Goal: Information Seeking & Learning: Learn about a topic

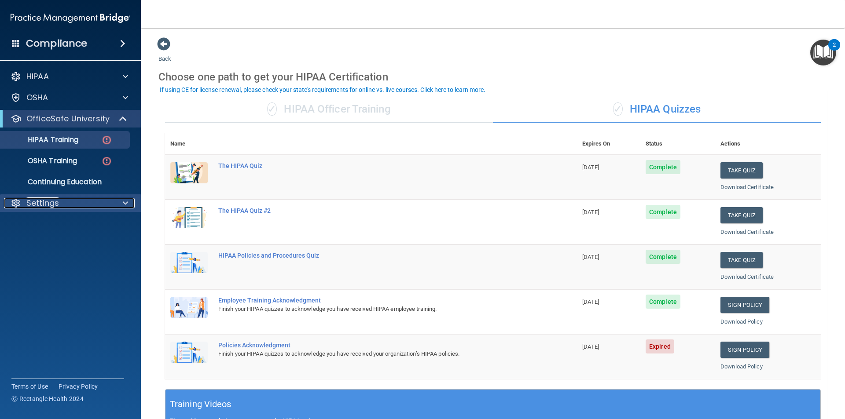
click at [66, 202] on div "Settings" at bounding box center [58, 203] width 109 height 11
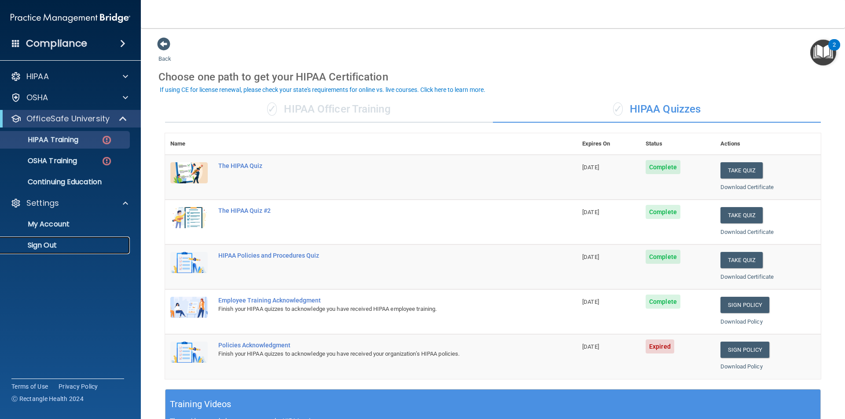
click at [58, 241] on p "Sign Out" at bounding box center [66, 245] width 120 height 9
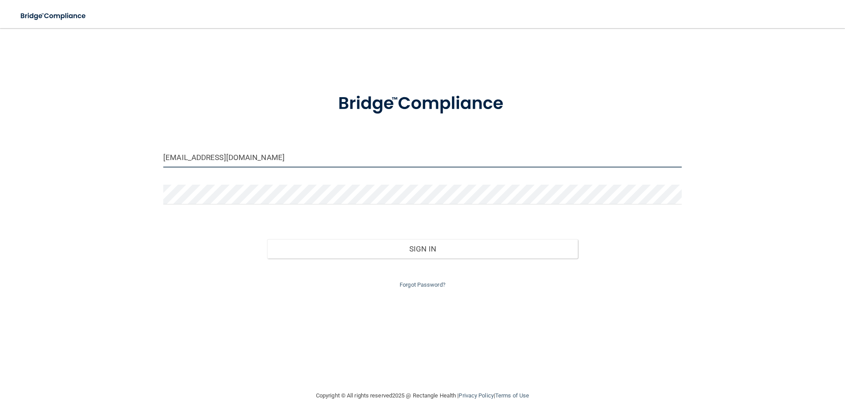
click at [264, 159] on input "jenessa3114@yahoo.com" at bounding box center [422, 158] width 518 height 20
drag, startPoint x: 264, startPoint y: 159, endPoint x: 0, endPoint y: 154, distance: 264.4
click at [0, 154] on main "jenessa3114@yahoo.com Invalid email/password. You don't have permission to acce…" at bounding box center [422, 223] width 845 height 391
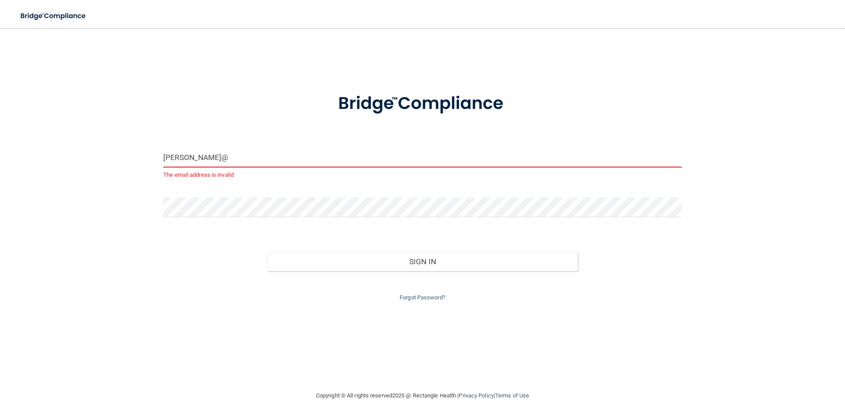
type input "[PERSON_NAME][EMAIL_ADDRESS][DOMAIN_NAME]"
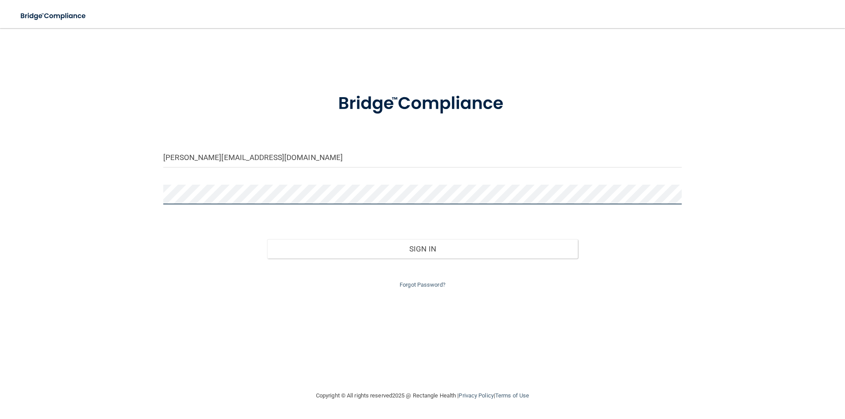
click at [62, 182] on div "stephanie@freshfamilydental.com Invalid email/password. You don't have permissi…" at bounding box center [422, 209] width 809 height 345
click at [267, 239] on button "Sign In" at bounding box center [422, 248] width 311 height 19
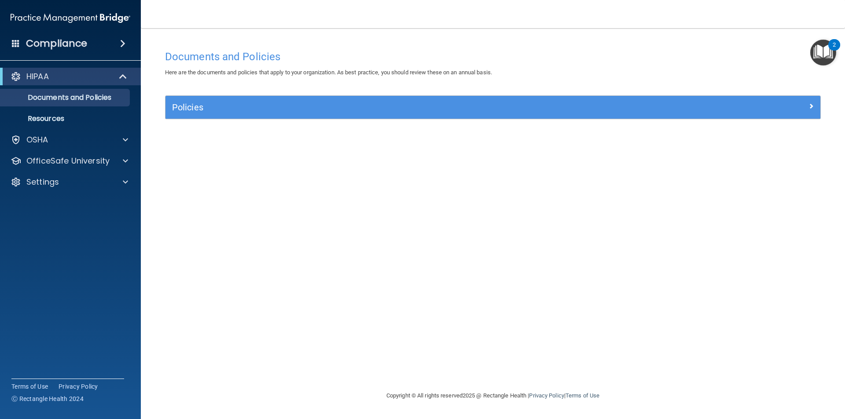
click at [40, 169] on div "OfficeSafe University" at bounding box center [70, 161] width 141 height 18
click at [122, 159] on div at bounding box center [124, 161] width 22 height 11
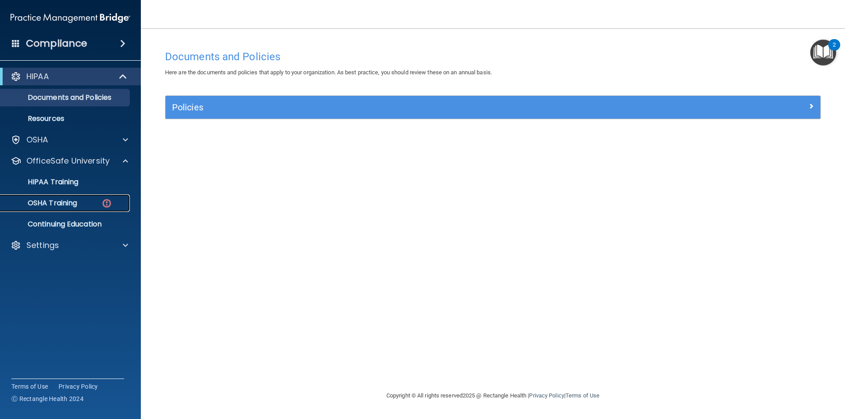
click at [83, 198] on link "OSHA Training" at bounding box center [60, 203] width 139 height 18
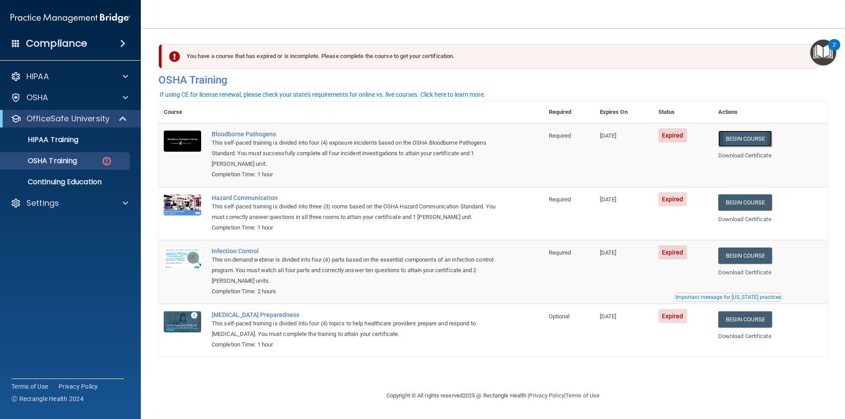
click at [752, 143] on link "Begin Course" at bounding box center [745, 139] width 54 height 16
click at [84, 166] on link "OSHA Training" at bounding box center [60, 161] width 139 height 18
click at [77, 157] on p "OSHA Training" at bounding box center [41, 161] width 71 height 9
click at [728, 202] on link "Begin Course" at bounding box center [745, 202] width 54 height 16
click at [758, 257] on link "Begin Course" at bounding box center [745, 256] width 54 height 16
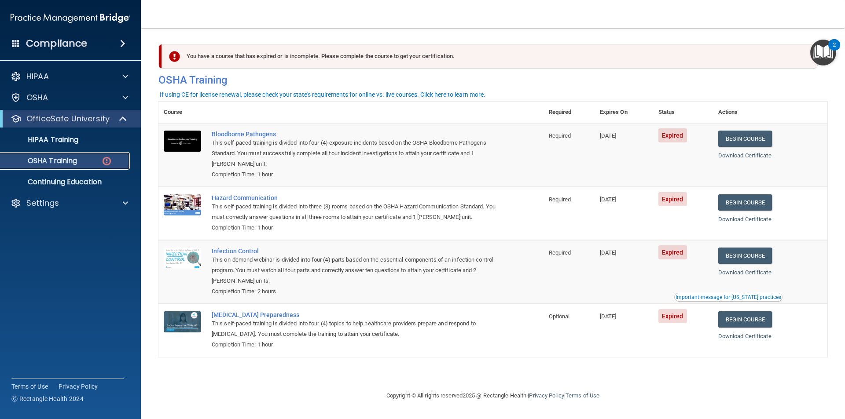
click at [96, 161] on div "OSHA Training" at bounding box center [66, 161] width 120 height 9
click at [740, 322] on link "Begin Course" at bounding box center [745, 319] width 54 height 16
click at [43, 41] on h4 "Compliance" at bounding box center [56, 43] width 61 height 12
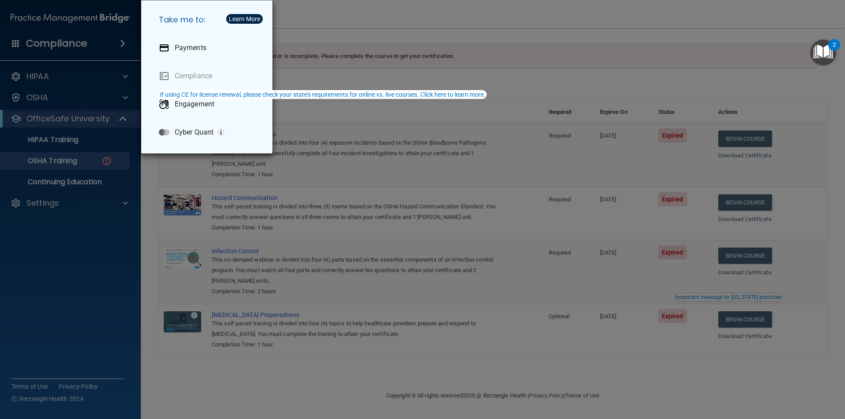
click at [15, 206] on div "Take me to: Payments Compliance Engagement Cyber Quant" at bounding box center [422, 209] width 845 height 419
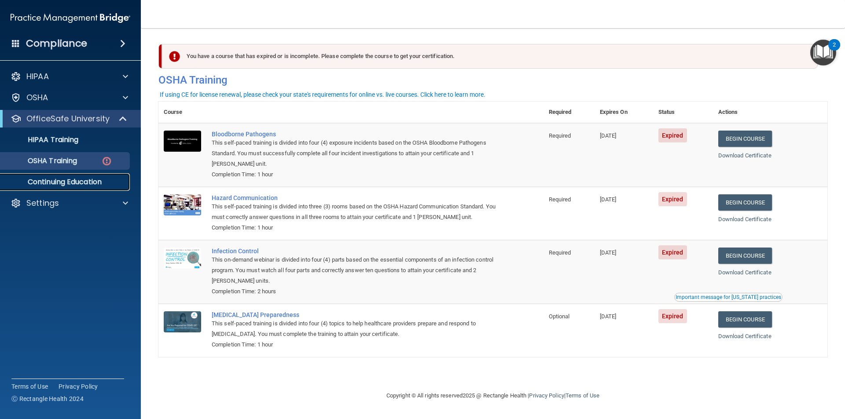
click at [98, 182] on p "Continuing Education" at bounding box center [66, 182] width 120 height 9
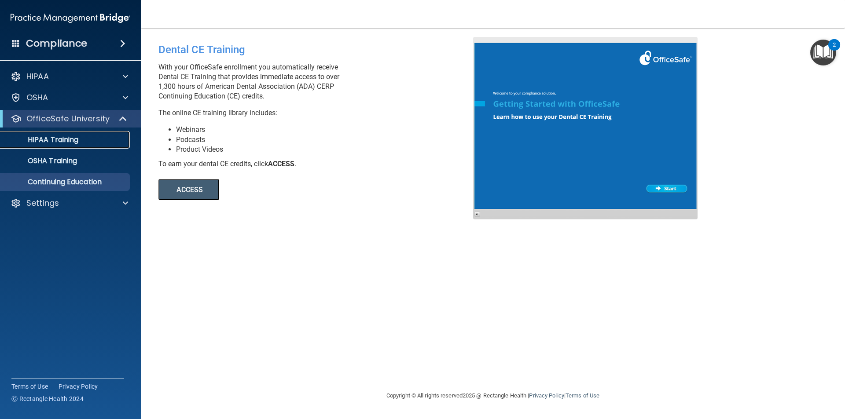
click at [52, 139] on p "HIPAA Training" at bounding box center [42, 139] width 73 height 9
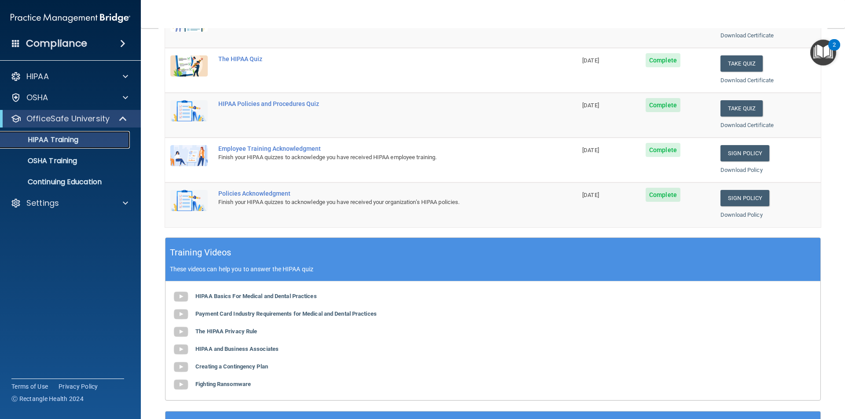
scroll to position [23, 0]
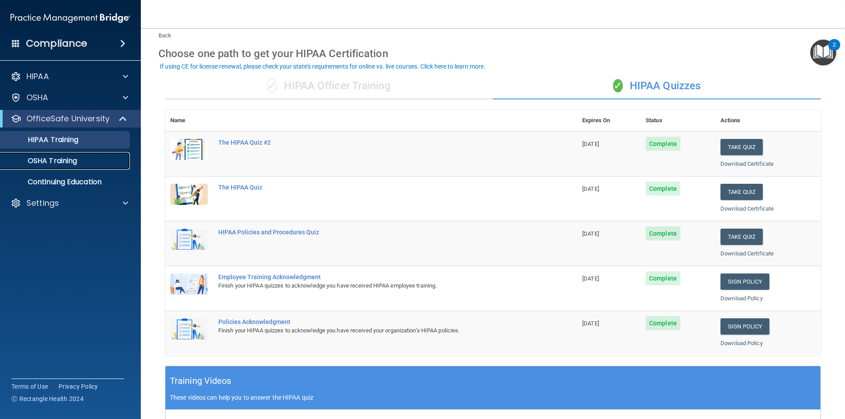
click at [69, 162] on p "OSHA Training" at bounding box center [41, 161] width 71 height 9
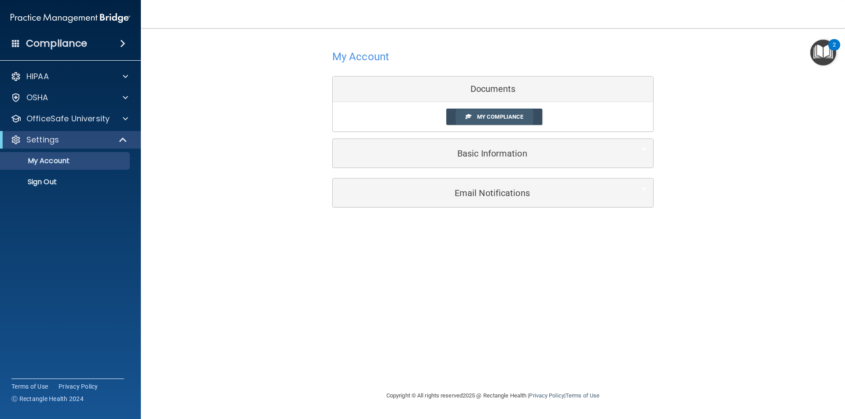
click at [474, 115] on link "My Compliance" at bounding box center [494, 117] width 96 height 16
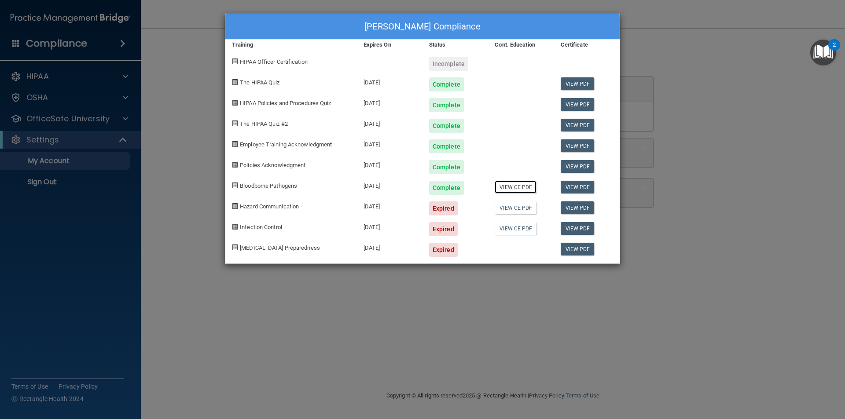
click at [517, 191] on link "View CE PDF" at bounding box center [515, 187] width 42 height 13
click at [578, 186] on link "View PDF" at bounding box center [577, 187] width 34 height 13
drag, startPoint x: 458, startPoint y: 60, endPoint x: 360, endPoint y: 30, distance: 102.6
click at [450, 59] on div "Incomplete" at bounding box center [448, 64] width 39 height 14
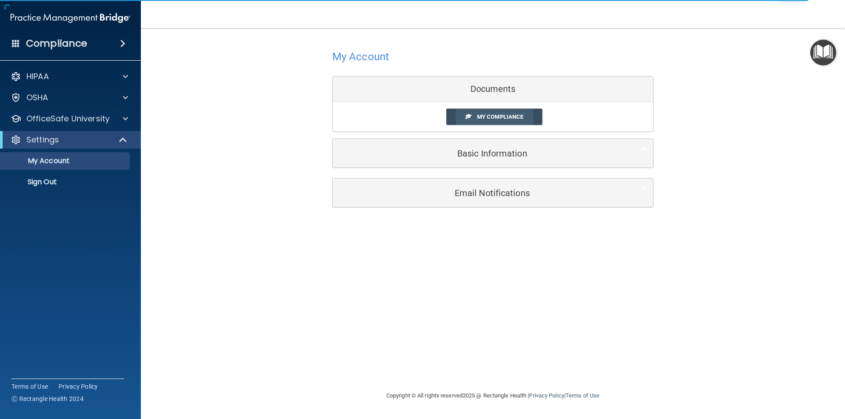
click at [498, 115] on span "My Compliance" at bounding box center [500, 116] width 46 height 7
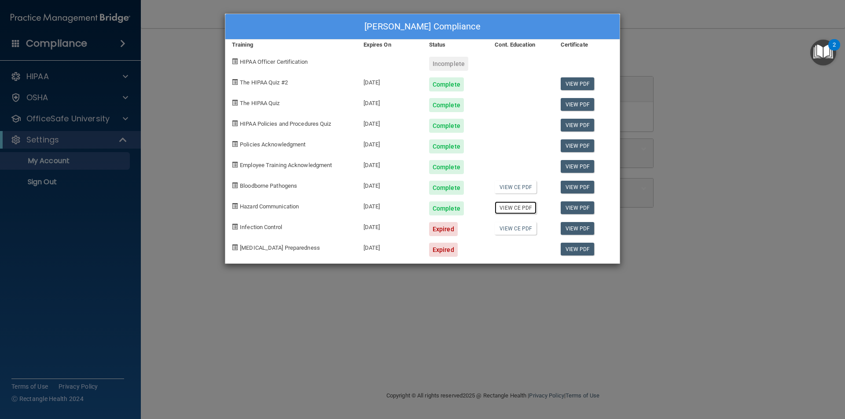
click at [512, 207] on link "View CE PDF" at bounding box center [515, 207] width 42 height 13
click at [572, 206] on link "View PDF" at bounding box center [577, 207] width 34 height 13
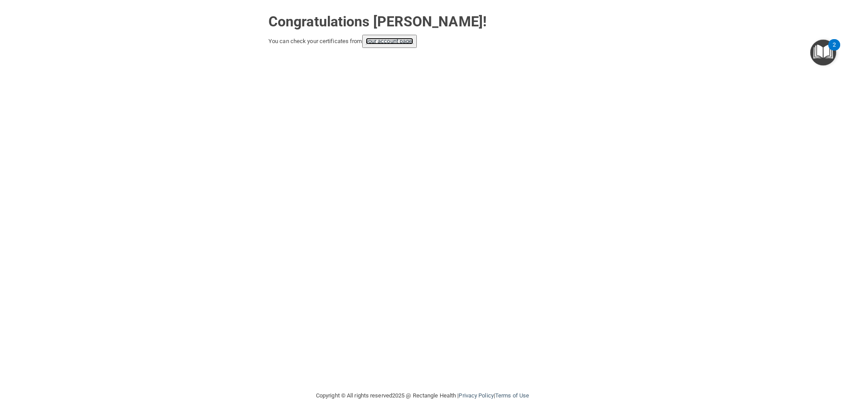
click at [398, 39] on link "your account page!" at bounding box center [390, 41] width 48 height 7
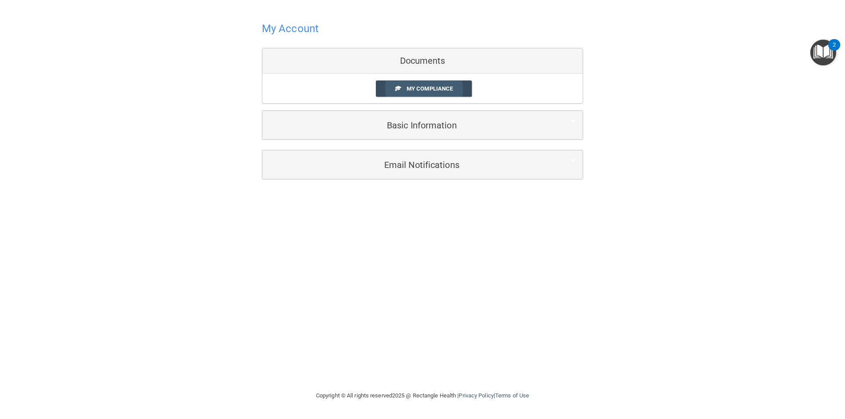
click at [425, 85] on link "My Compliance" at bounding box center [424, 89] width 96 height 16
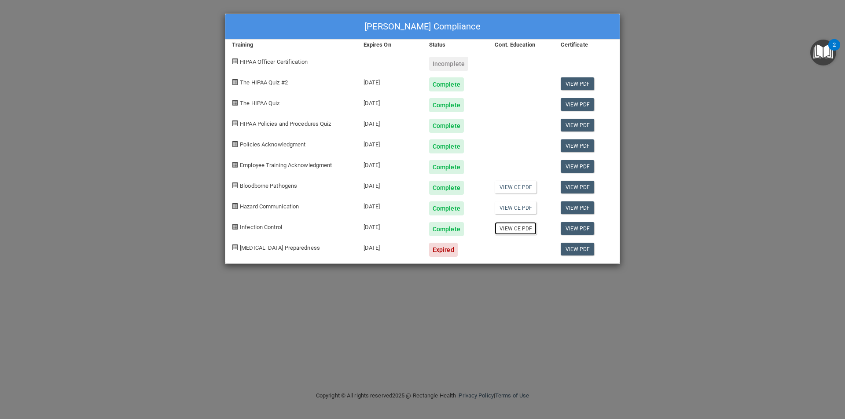
click at [512, 227] on link "View CE PDF" at bounding box center [515, 228] width 42 height 13
click at [573, 231] on link "View PDF" at bounding box center [577, 228] width 34 height 13
